Goal: Transaction & Acquisition: Download file/media

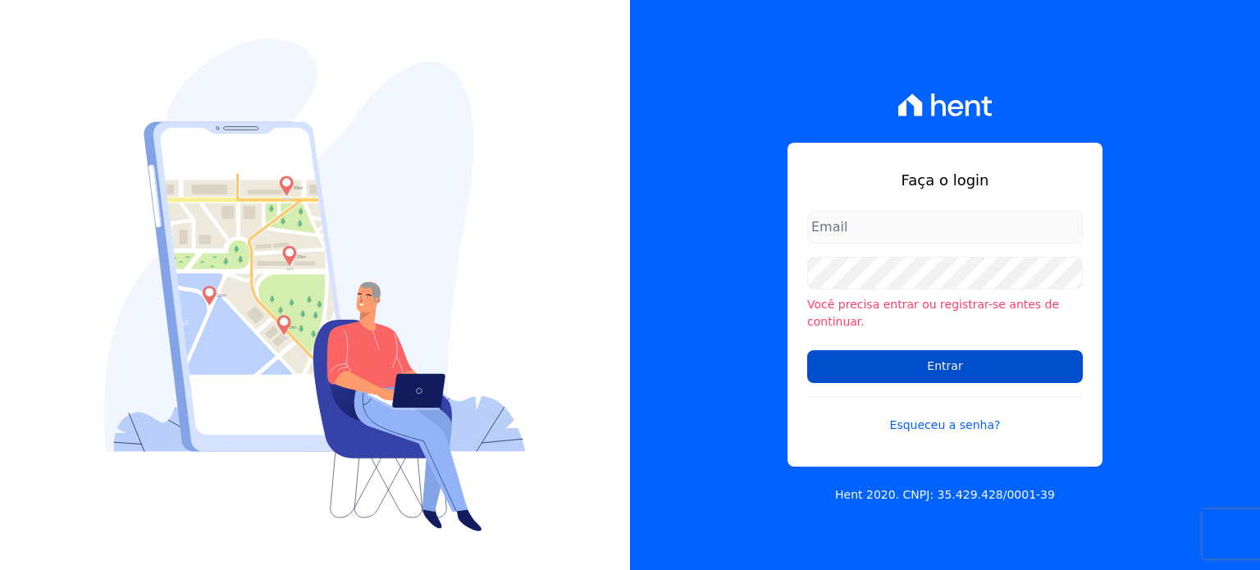
type input "[EMAIL_ADDRESS][DOMAIN_NAME]"
click at [917, 363] on input "Entrar" at bounding box center [945, 366] width 276 height 33
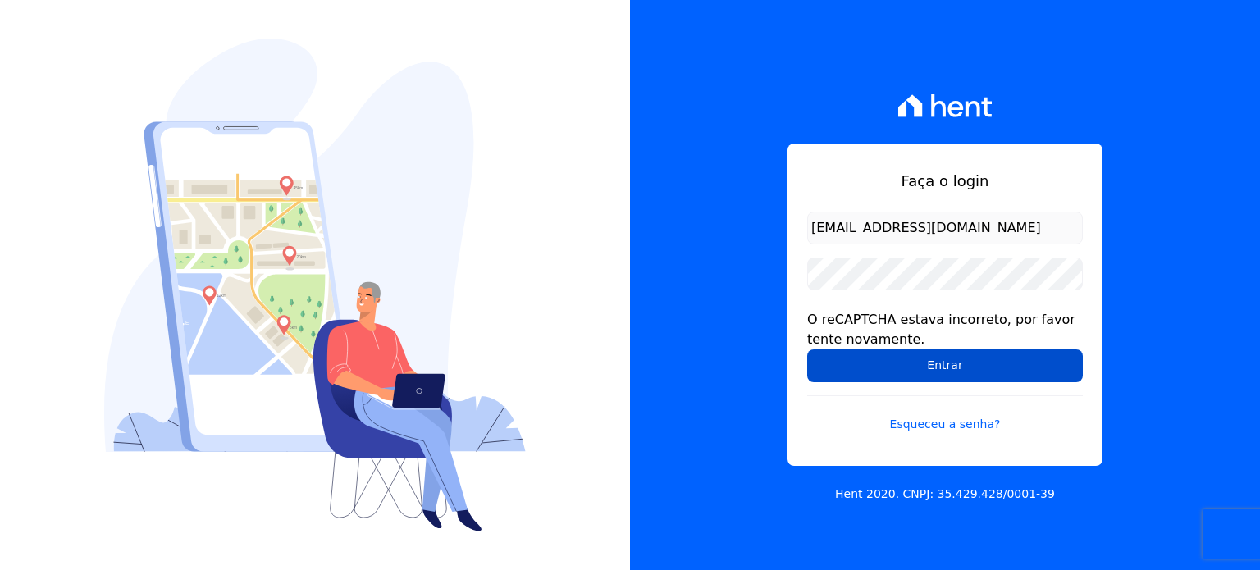
click at [951, 362] on input "Entrar" at bounding box center [945, 365] width 276 height 33
click at [971, 362] on input "Entrar" at bounding box center [945, 365] width 276 height 33
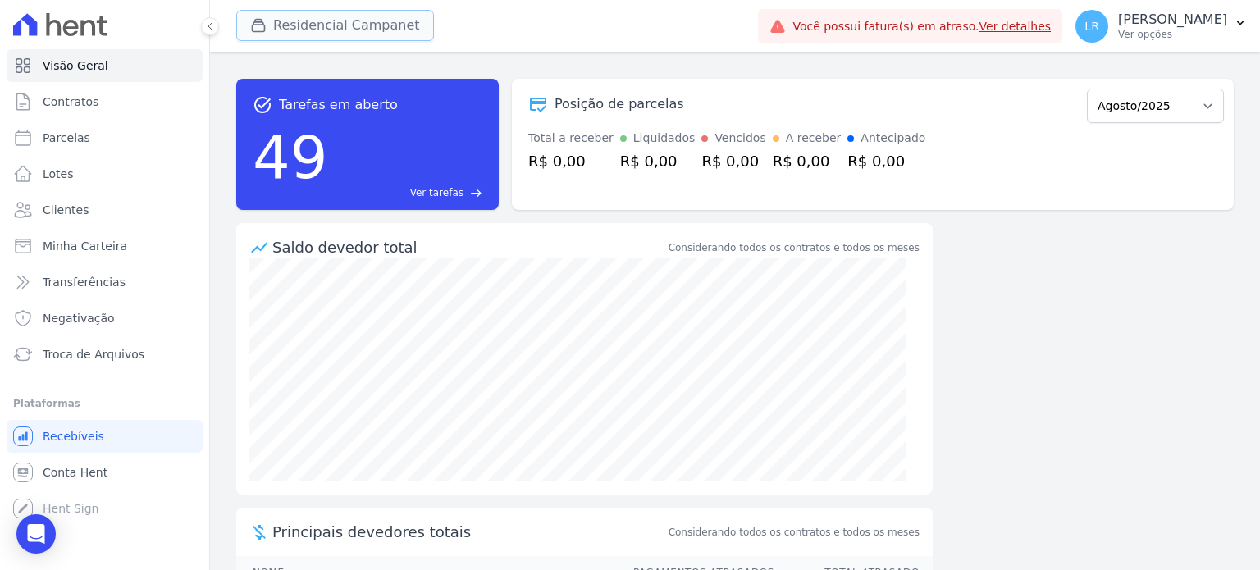
click at [354, 18] on button "Residencial Campanet" at bounding box center [335, 25] width 198 height 31
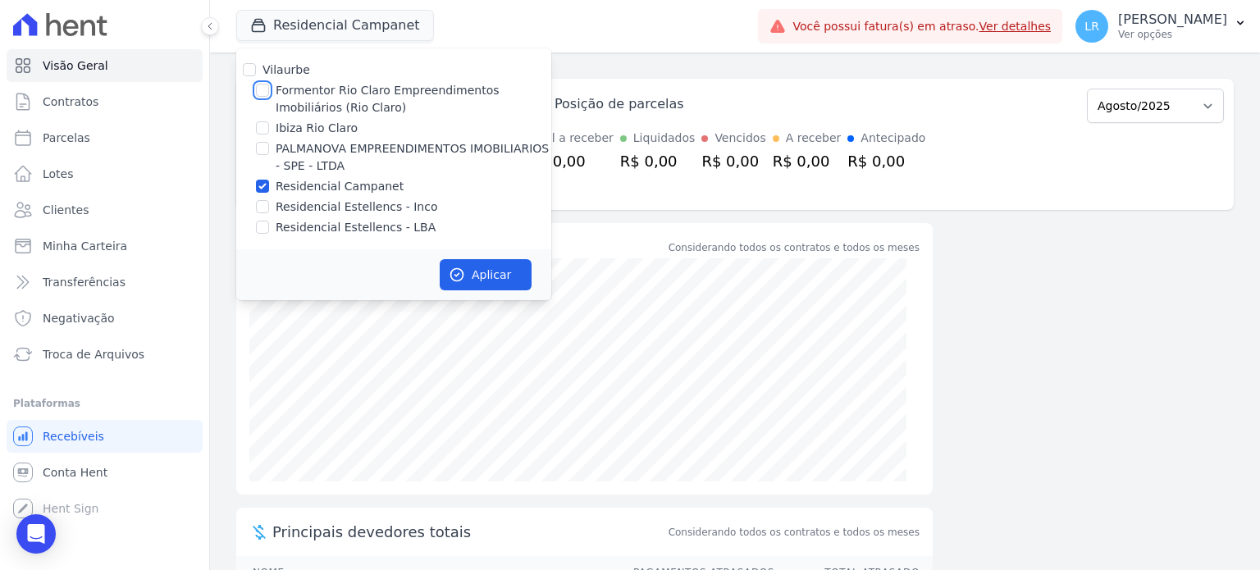
click at [260, 88] on input "Formentor Rio Claro Empreendimentos Imobiliários (Rio Claro)" at bounding box center [262, 90] width 13 height 13
checkbox input "true"
click at [262, 188] on input "Residencial Campanet" at bounding box center [262, 186] width 13 height 13
checkbox input "false"
click at [507, 281] on button "Aplicar" at bounding box center [486, 274] width 92 height 31
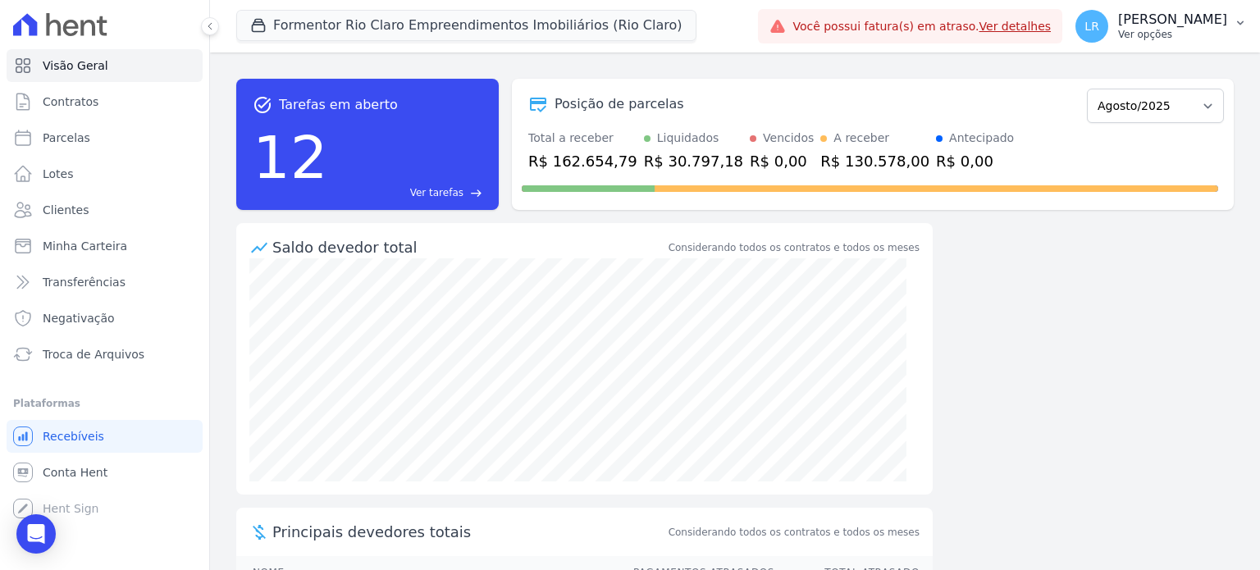
drag, startPoint x: 1110, startPoint y: 12, endPoint x: 1119, endPoint y: 20, distance: 11.0
click at [1108, 20] on span "LR" at bounding box center [1091, 26] width 33 height 33
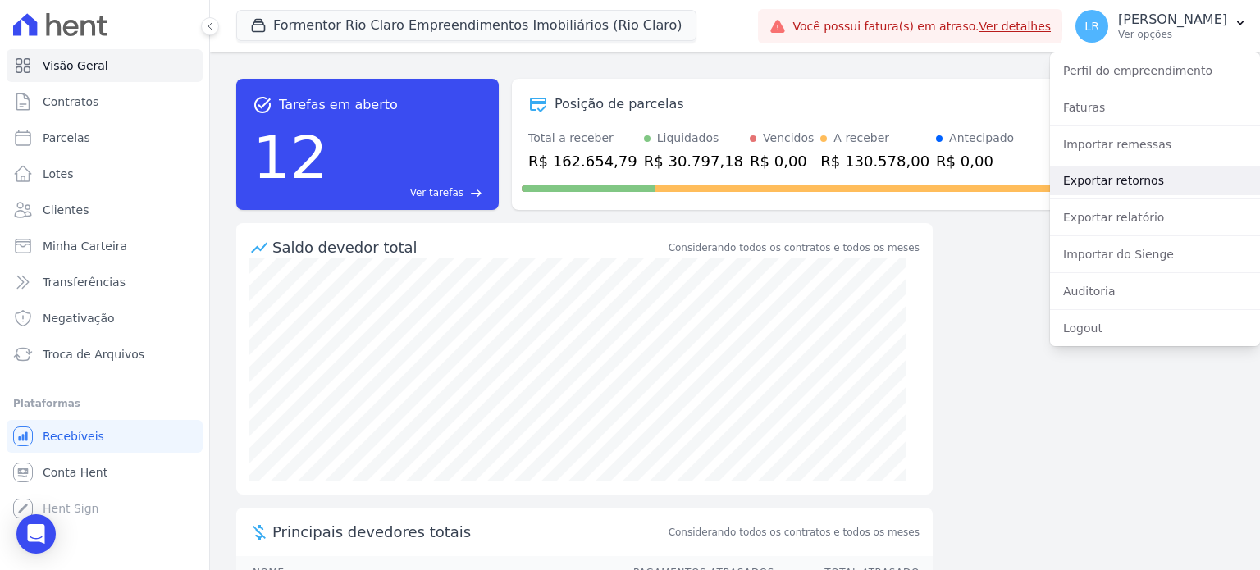
click at [1119, 176] on link "Exportar retornos" at bounding box center [1155, 181] width 210 height 30
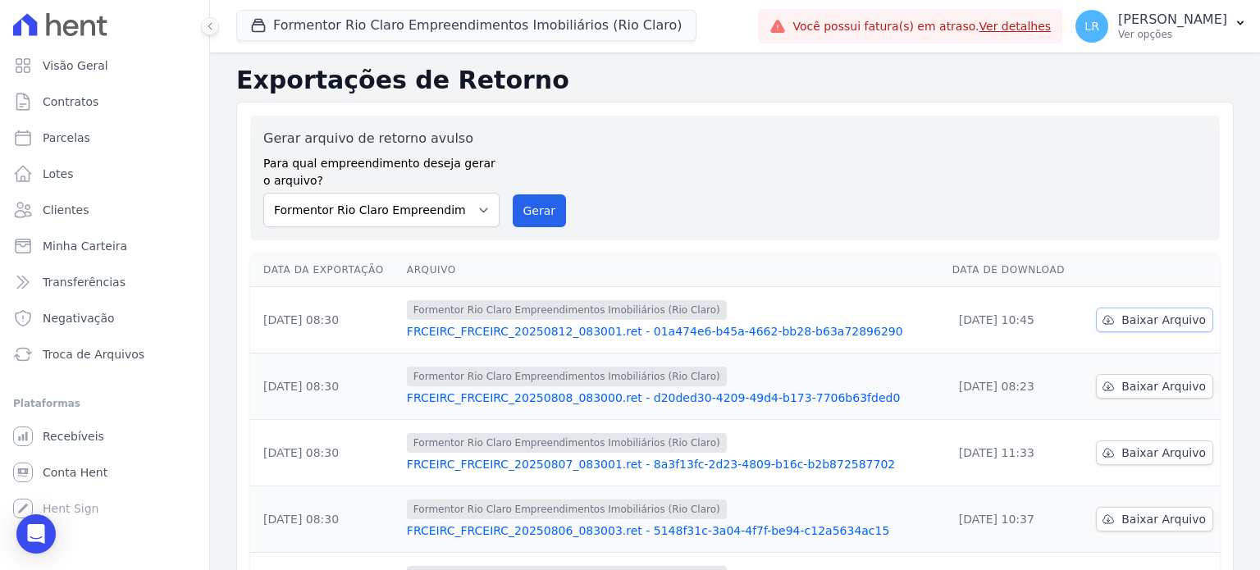
click at [1137, 317] on span "Baixar Arquivo" at bounding box center [1163, 320] width 84 height 16
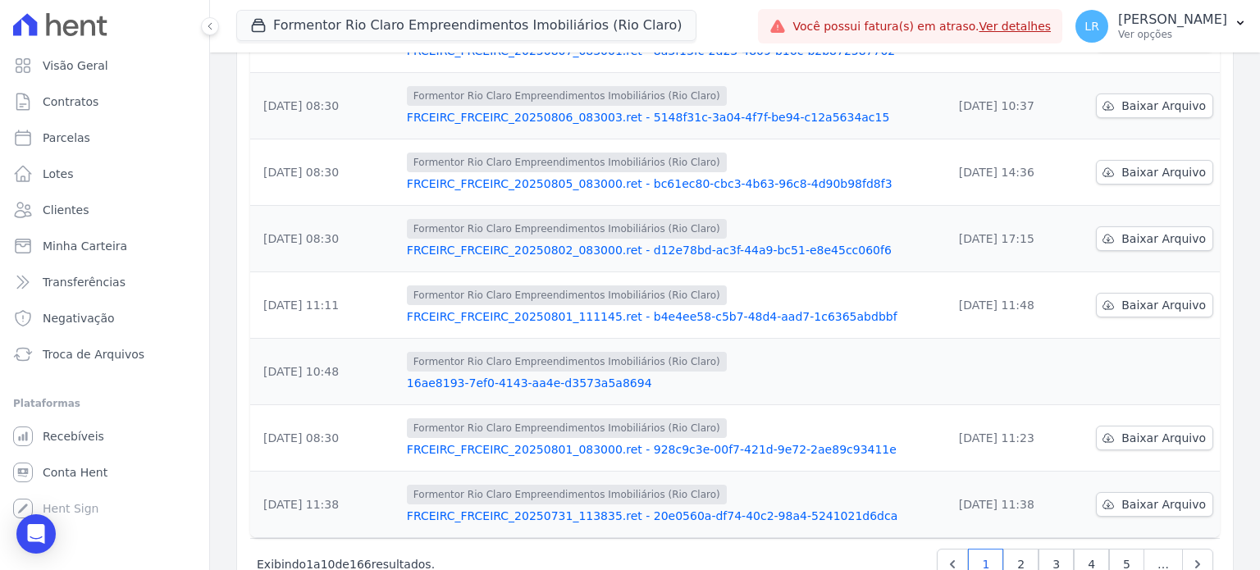
scroll to position [463, 0]
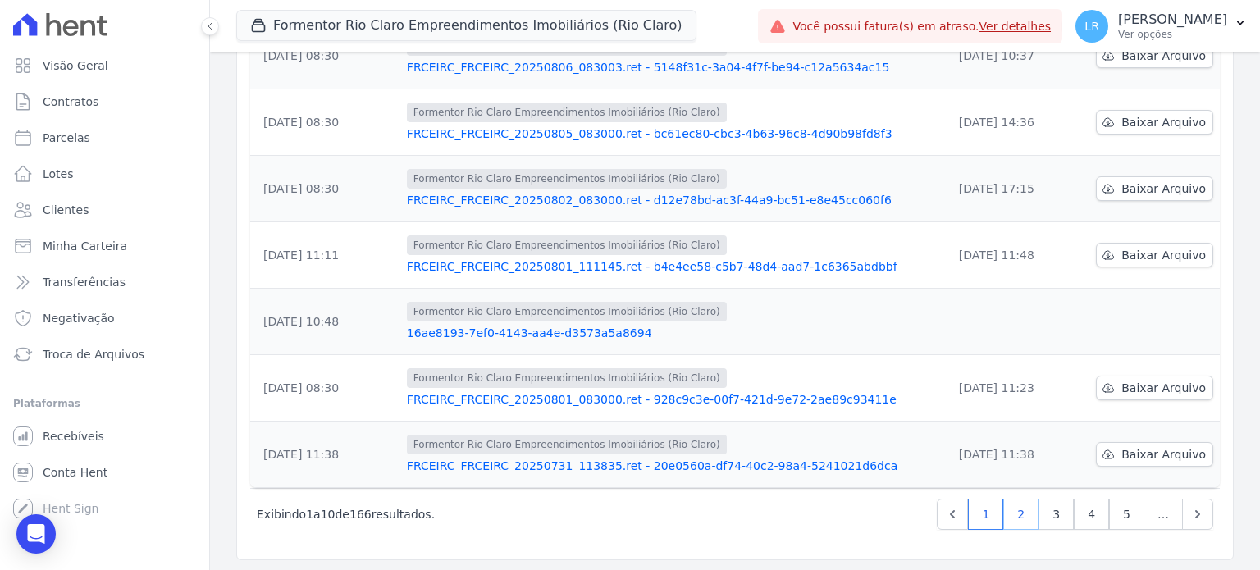
click at [1014, 504] on link "2" at bounding box center [1020, 514] width 35 height 31
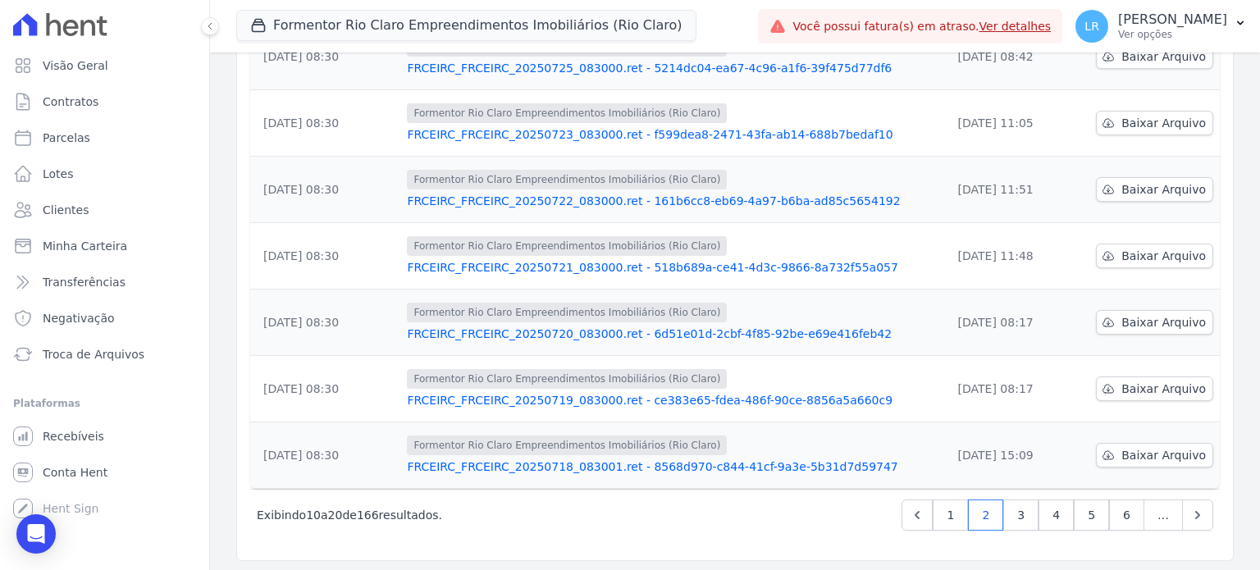
scroll to position [463, 0]
click at [1013, 505] on link "3" at bounding box center [1020, 514] width 35 height 31
click at [1014, 508] on link "4" at bounding box center [1020, 514] width 35 height 31
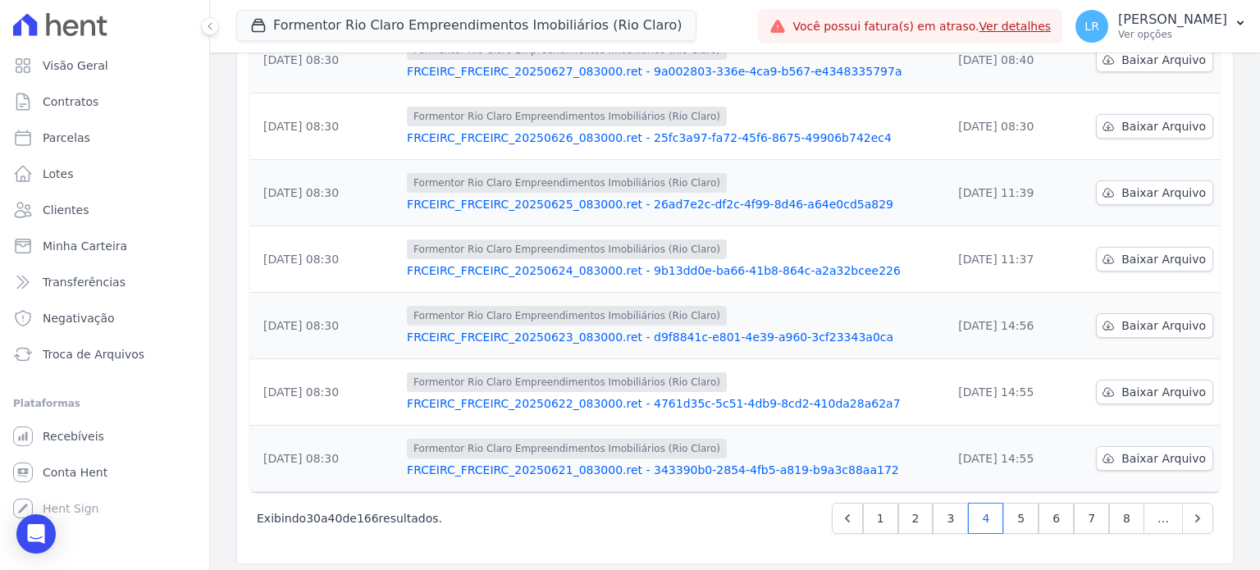
scroll to position [463, 0]
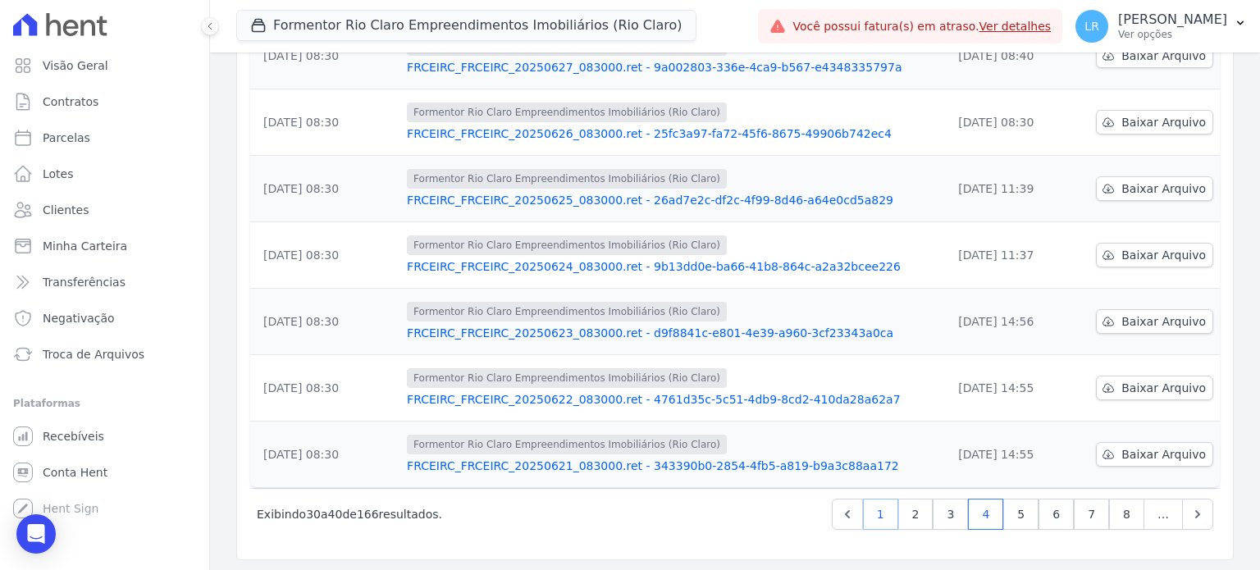
click at [891, 513] on link "1" at bounding box center [880, 514] width 35 height 31
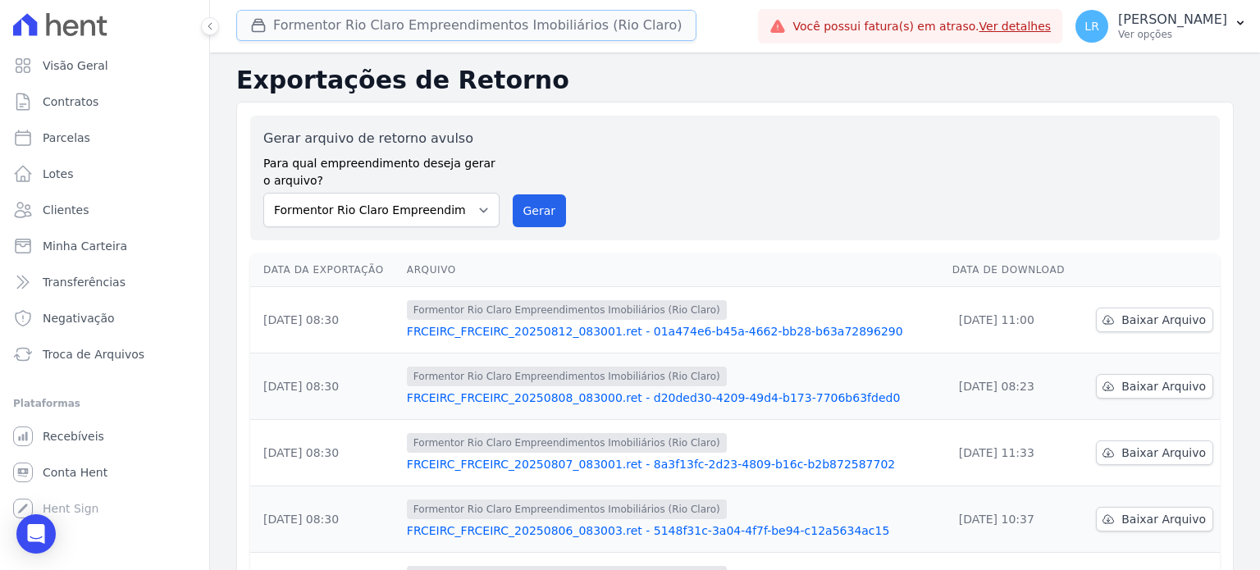
click at [364, 27] on button "Formentor Rio Claro Empreendimentos Imobiliários (Rio Claro)" at bounding box center [466, 25] width 460 height 31
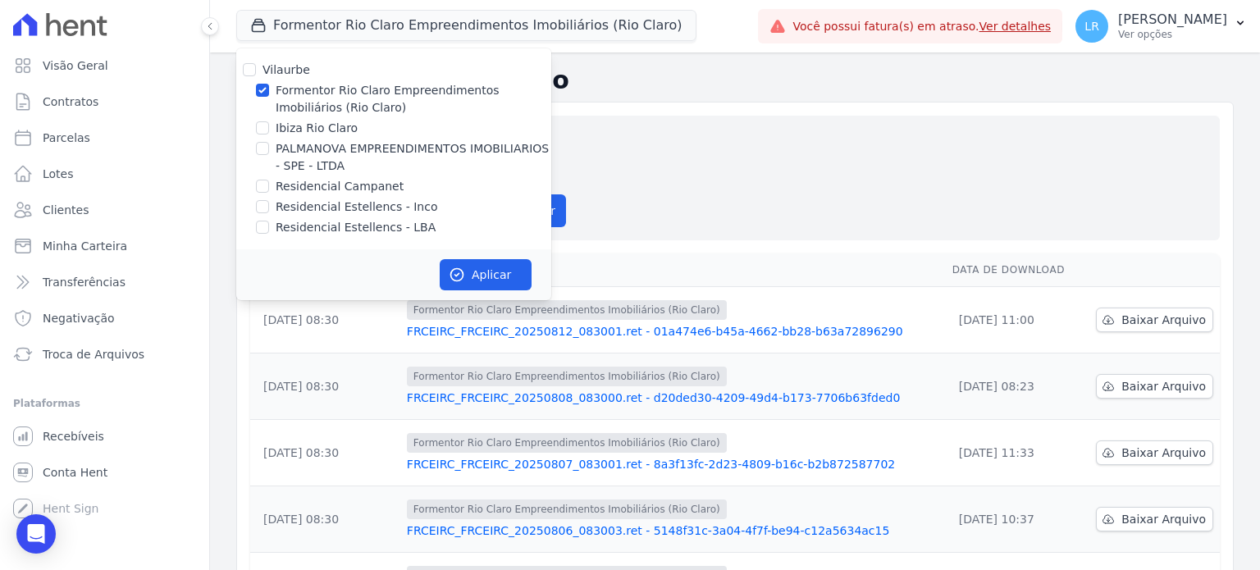
click at [261, 82] on div at bounding box center [262, 90] width 13 height 16
click at [484, 280] on button "Aplicar" at bounding box center [486, 274] width 92 height 31
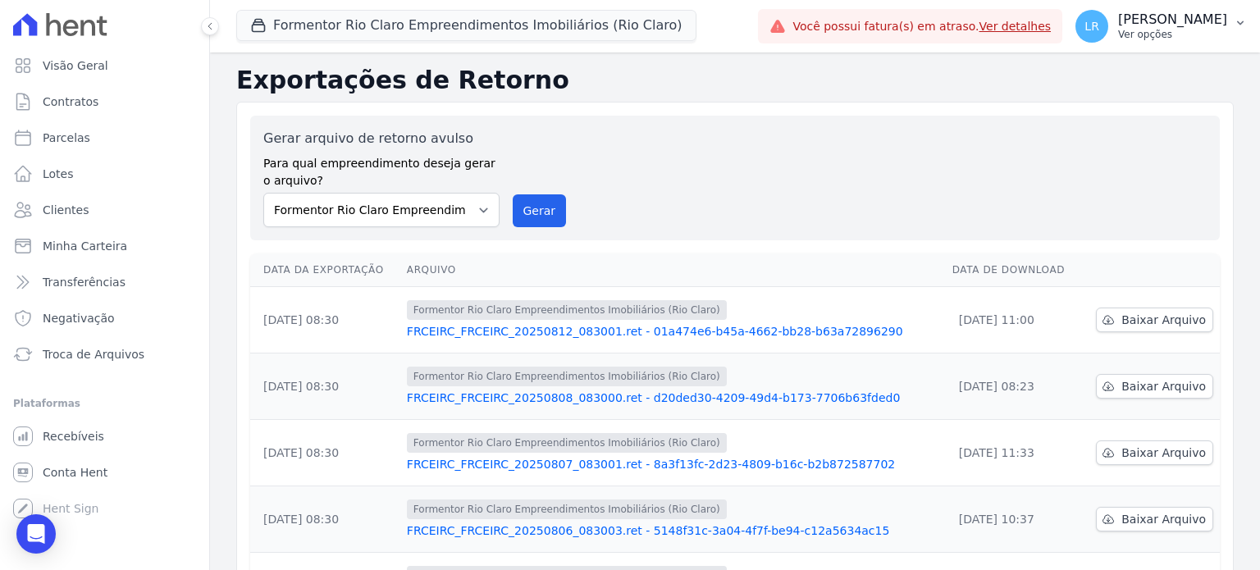
click at [1099, 22] on span "LR" at bounding box center [1091, 26] width 15 height 11
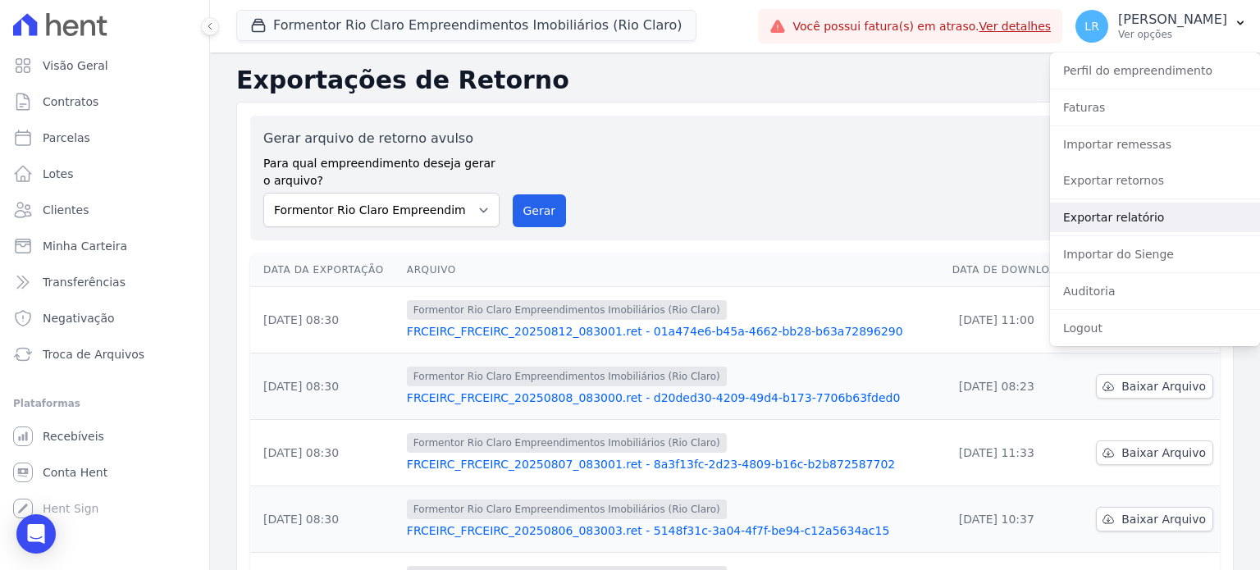
click at [1112, 216] on link "Exportar relatório" at bounding box center [1155, 218] width 210 height 30
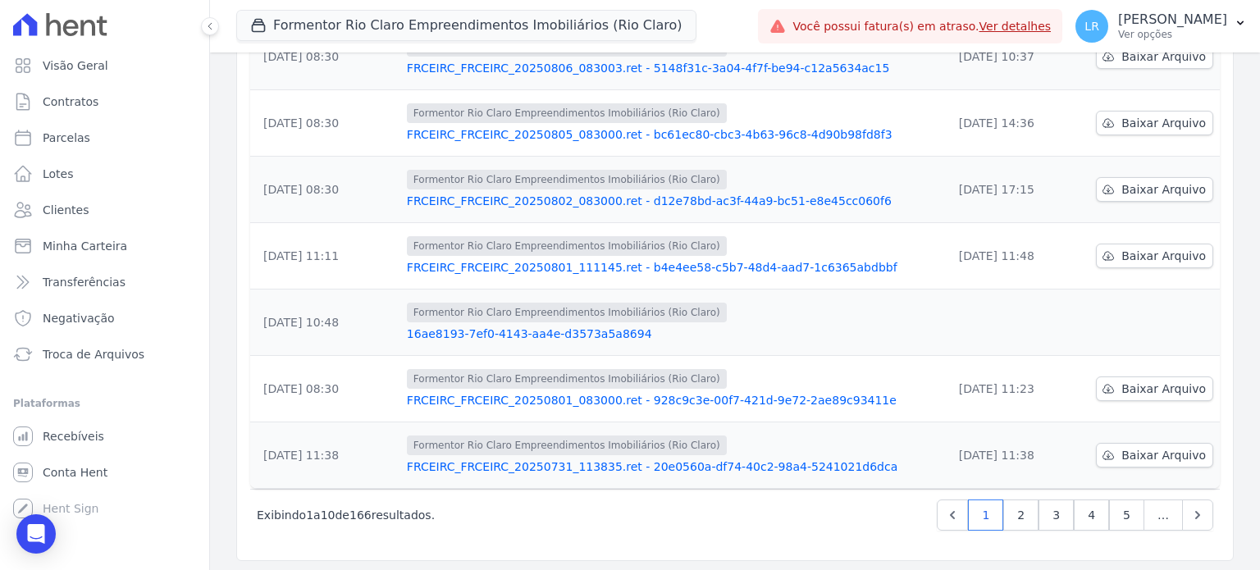
scroll to position [463, 0]
click at [1137, 323] on td at bounding box center [1149, 322] width 139 height 66
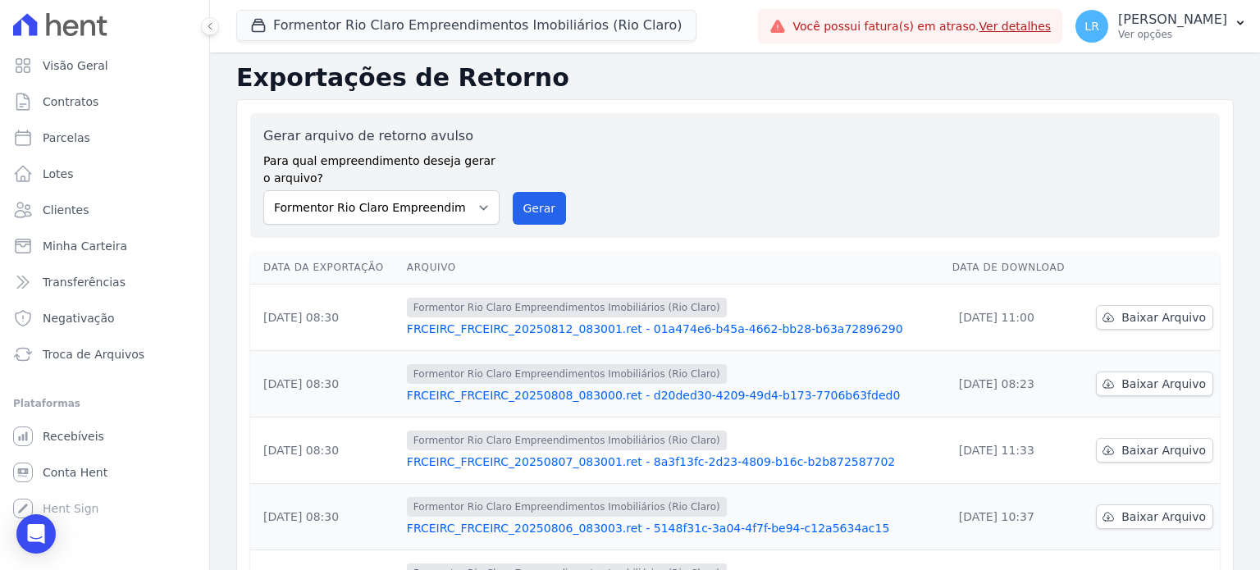
scroll to position [0, 0]
